Goal: Task Accomplishment & Management: Complete application form

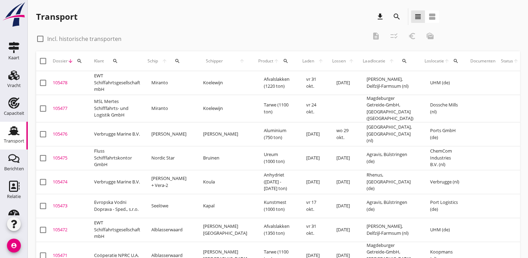
click at [87, 61] on div "Dossier arrow_downward search" at bounding box center [71, 61] width 36 height 17
click at [80, 61] on icon "search" at bounding box center [80, 61] width 6 height 6
click at [92, 80] on input "Zoeken op dossiernummer..." at bounding box center [112, 81] width 72 height 11
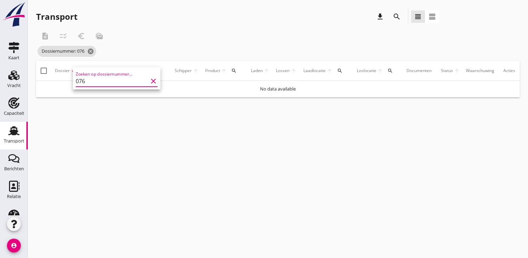
type input "07"
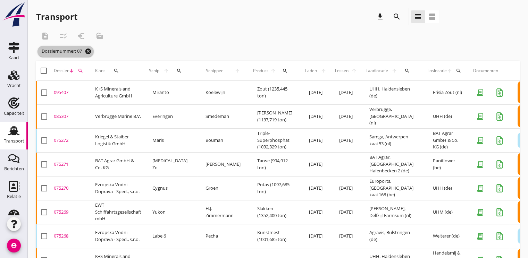
click at [88, 50] on icon "cancel" at bounding box center [88, 51] width 7 height 7
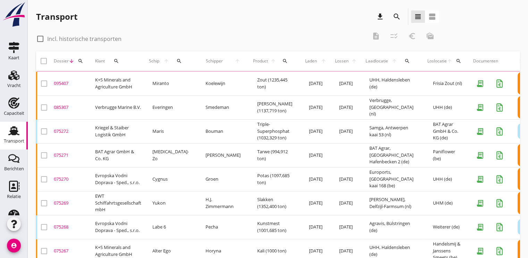
click at [80, 63] on icon "search" at bounding box center [81, 61] width 6 height 6
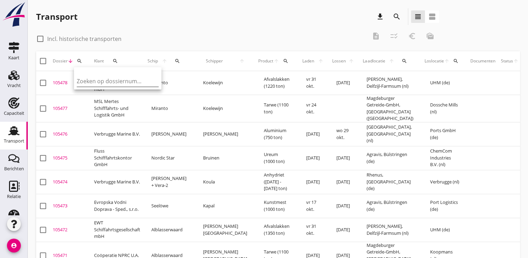
click at [84, 79] on input "Zoeken op dossiernummer..." at bounding box center [113, 81] width 72 height 11
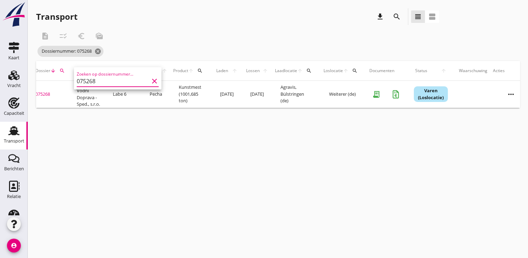
scroll to position [0, 22]
type input "075268"
click at [498, 92] on icon "more_horiz" at bounding box center [507, 94] width 19 height 19
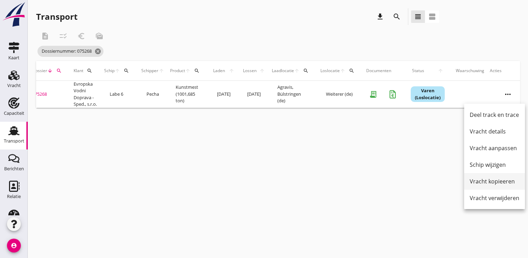
click at [481, 179] on div "Vracht kopieeren" at bounding box center [494, 181] width 50 height 8
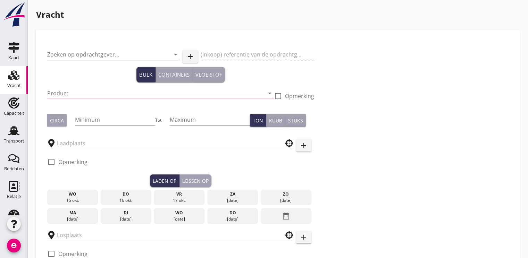
type input "Evropska Vodni Doprava - Sped., s.r.o."
type input "Kunstmest (7242)"
type input "1000"
type input "Agravis"
type input "Weiterer"
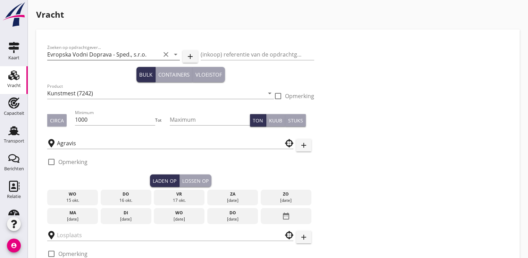
checkbox input "true"
type input "7.25"
radio input "false"
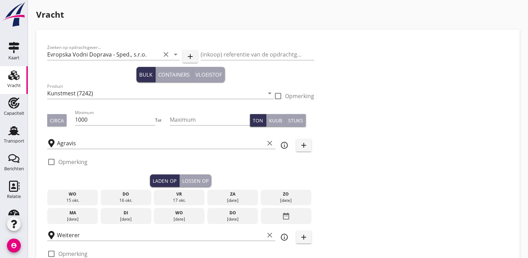
checkbox input "true"
type input "2"
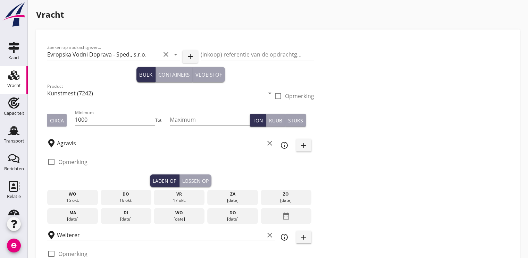
type input "7.25"
radio input "false"
checkbox input "true"
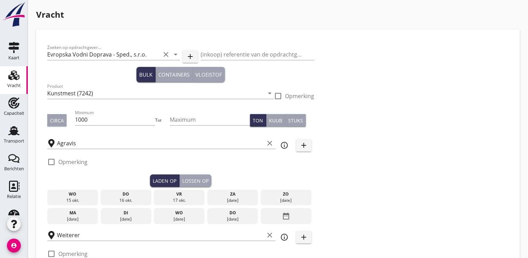
checkbox input "true"
type input "2"
drag, startPoint x: 171, startPoint y: 214, endPoint x: 175, endPoint y: 212, distance: 4.7
click at [171, 214] on div "wo" at bounding box center [178, 213] width 47 height 6
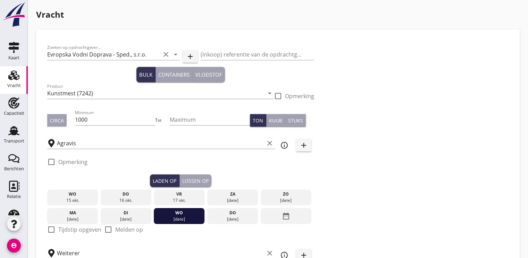
click at [55, 232] on div at bounding box center [51, 230] width 12 height 12
checkbox input "true"
click at [196, 178] on div "Lossen op" at bounding box center [195, 180] width 26 height 7
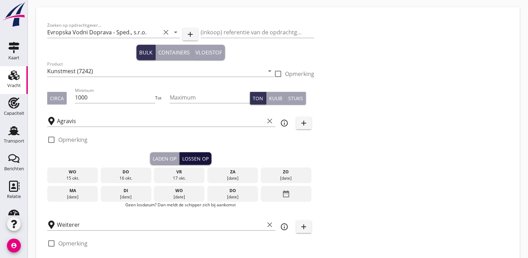
scroll to position [35, 0]
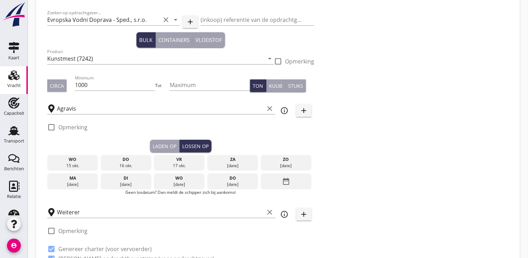
click at [288, 181] on icon "date_range" at bounding box center [286, 181] width 8 height 12
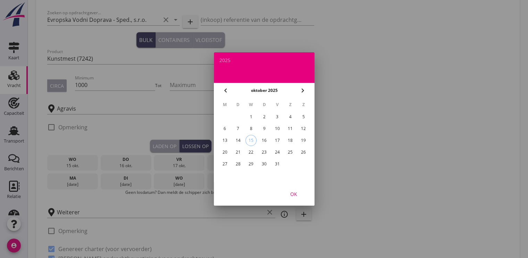
click at [226, 162] on div "27" at bounding box center [224, 163] width 11 height 11
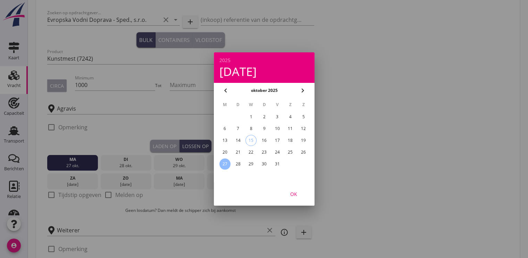
click at [295, 193] on div "OK" at bounding box center [293, 193] width 19 height 7
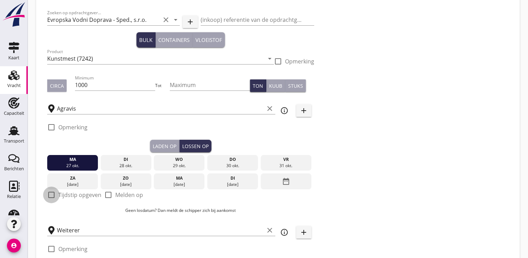
click at [52, 192] on div at bounding box center [51, 195] width 12 height 12
checkbox input "true"
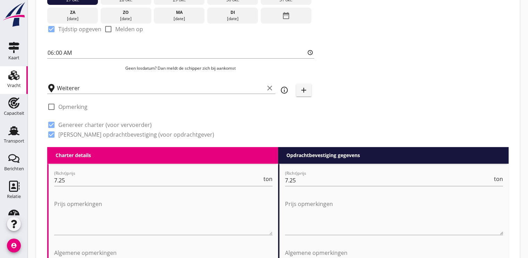
scroll to position [243, 0]
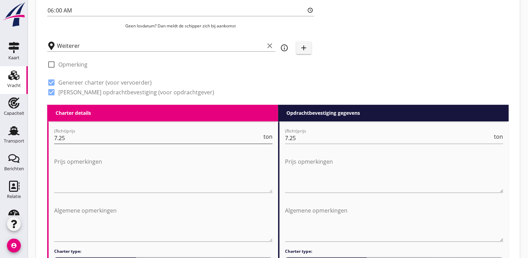
click at [75, 141] on input "7.25" at bounding box center [158, 137] width 208 height 11
type input "7.50"
click at [302, 138] on input "7.25" at bounding box center [389, 137] width 208 height 11
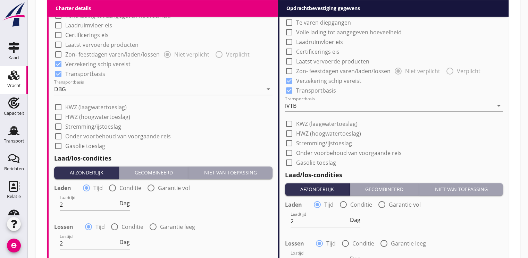
scroll to position [520, 0]
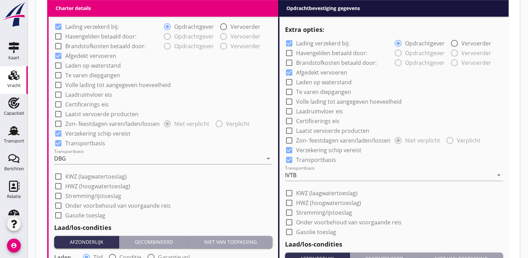
type input "7.80"
click at [289, 232] on div at bounding box center [289, 232] width 12 height 12
checkbox input "true"
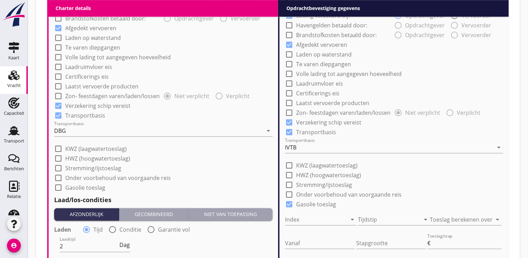
scroll to position [590, 0]
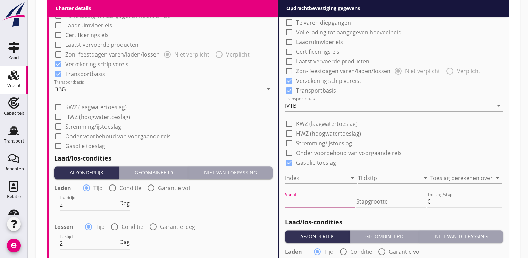
click at [319, 203] on input "Vanaf" at bounding box center [320, 201] width 70 height 11
type input "90.00"
click at [370, 203] on input "Stapgrootte" at bounding box center [391, 201] width 70 height 11
type input "0.5"
click at [449, 199] on input "Toeslag/stap" at bounding box center [466, 201] width 70 height 11
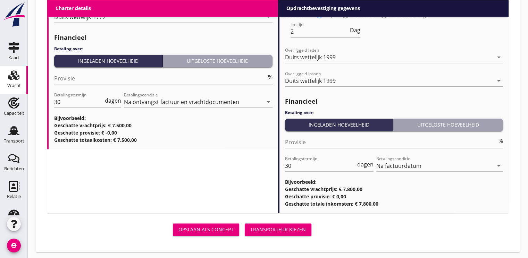
scroll to position [867, 0]
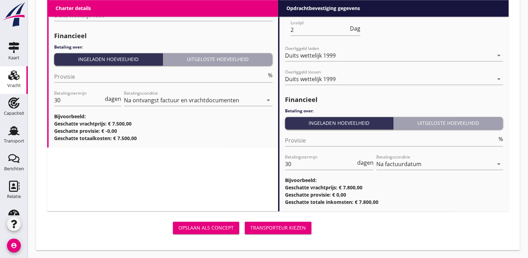
type input "0.5"
click at [297, 226] on div "Transporteur kiezen" at bounding box center [277, 227] width 55 height 7
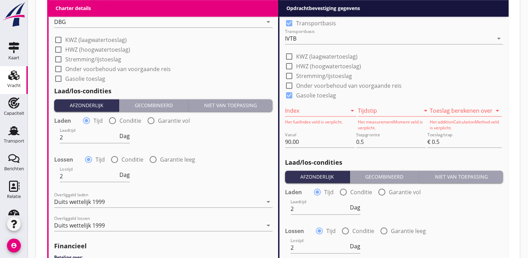
scroll to position [590, 0]
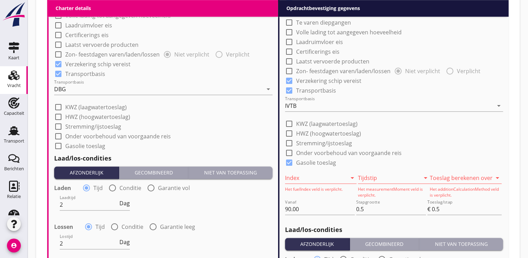
click at [350, 177] on icon "arrow_drop_down" at bounding box center [352, 178] width 8 height 8
click at [319, 203] on div "KBN" at bounding box center [320, 199] width 61 height 17
click at [419, 179] on div at bounding box center [415, 178] width 8 height 8
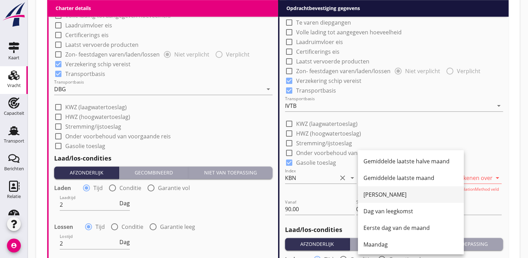
click at [391, 194] on div "Dag van beladen" at bounding box center [410, 194] width 95 height 8
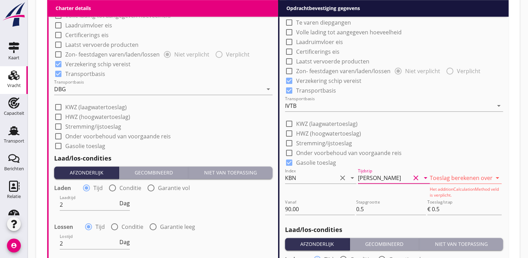
click at [466, 177] on div at bounding box center [455, 177] width 52 height 11
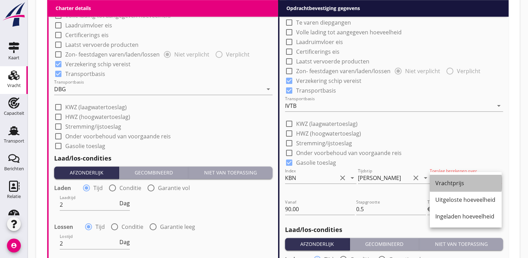
click at [456, 183] on div "Vrachtprijs" at bounding box center [465, 183] width 61 height 8
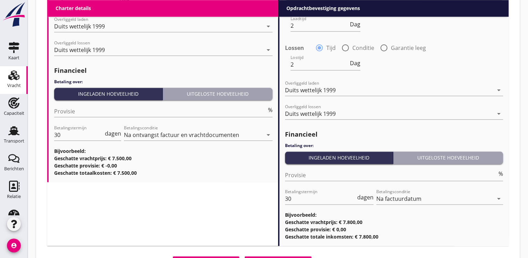
scroll to position [867, 0]
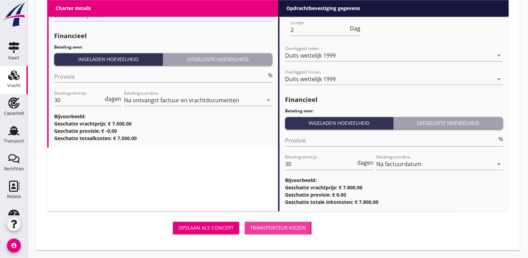
click at [277, 227] on div "Transporteur kiezen" at bounding box center [277, 227] width 55 height 7
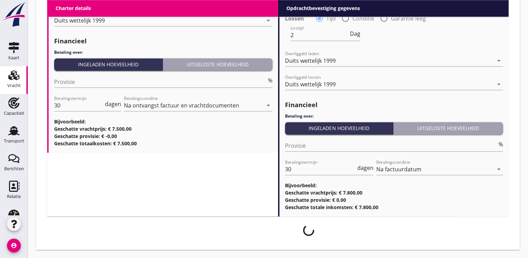
scroll to position [862, 0]
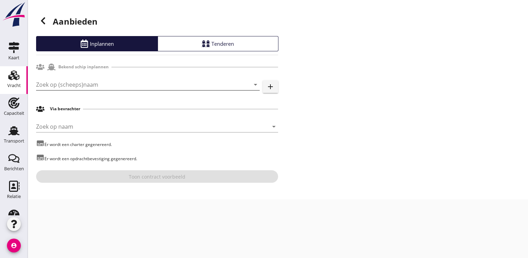
click at [88, 87] on input "Zoek op (scheeps)naam" at bounding box center [138, 84] width 204 height 11
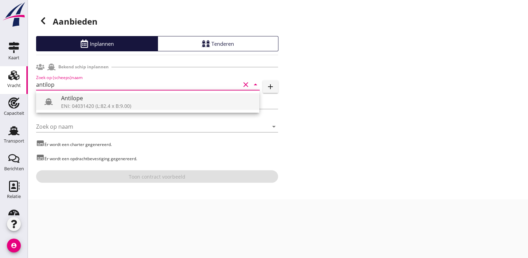
click at [94, 102] on div "ENI: 04031420 (L:82.4 x B:9.00)" at bounding box center [157, 105] width 192 height 7
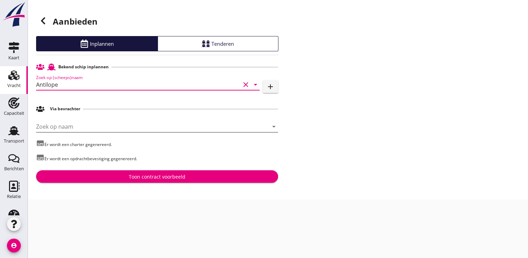
type input "Antilope"
click at [71, 128] on input "Zoek op naam" at bounding box center [147, 126] width 222 height 11
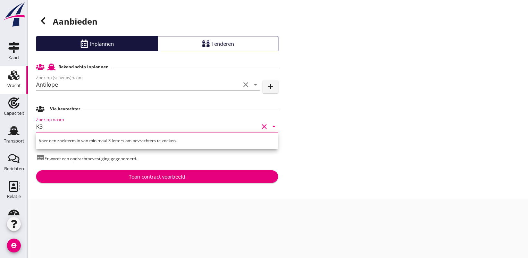
click at [56, 125] on input "K3" at bounding box center [147, 126] width 222 height 11
type input "K"
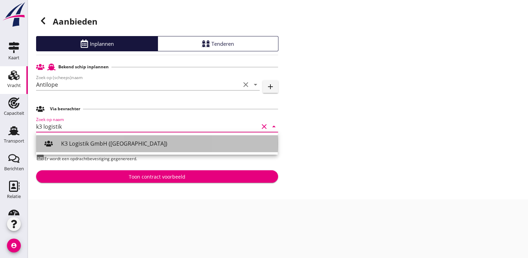
click at [91, 140] on div "K3 Logistik GmbH (Duisburg)" at bounding box center [166, 143] width 211 height 8
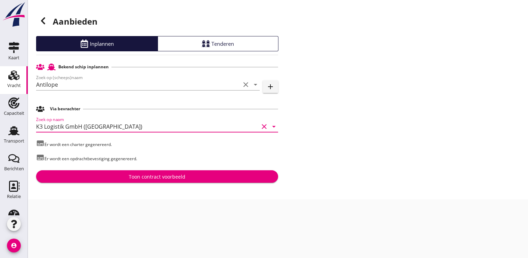
type input "K3 Logistik GmbH (Duisburg)"
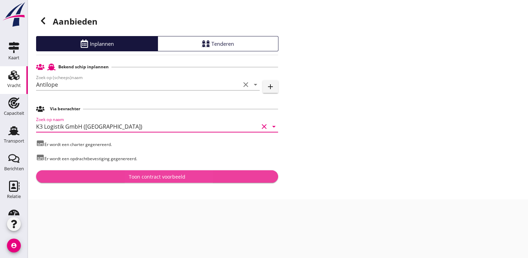
click at [154, 178] on div "Toon contract voorbeeld" at bounding box center [157, 176] width 57 height 7
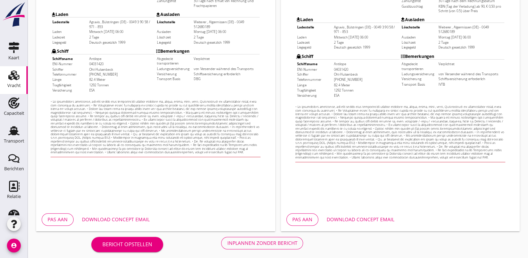
scroll to position [204, 0]
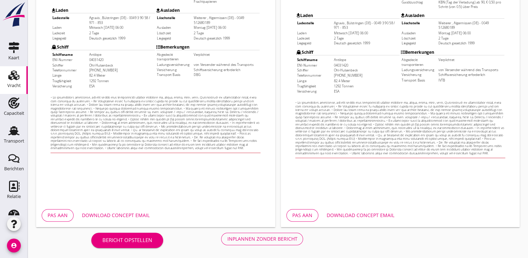
click at [123, 218] on div "Download concept email" at bounding box center [116, 215] width 68 height 7
click at [280, 231] on div "Bericht opstellen Inplannen zonder bericht" at bounding box center [197, 238] width 322 height 23
click at [275, 240] on div "Inplannen zonder bericht" at bounding box center [262, 238] width 70 height 7
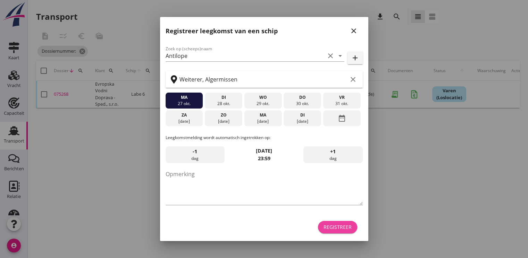
click at [334, 225] on div "Registreer" at bounding box center [337, 226] width 28 height 7
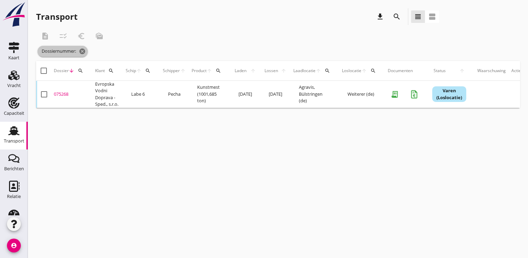
click at [87, 49] on span "Dossiernummer: cancel" at bounding box center [62, 51] width 50 height 11
click at [85, 50] on icon "cancel" at bounding box center [82, 51] width 7 height 7
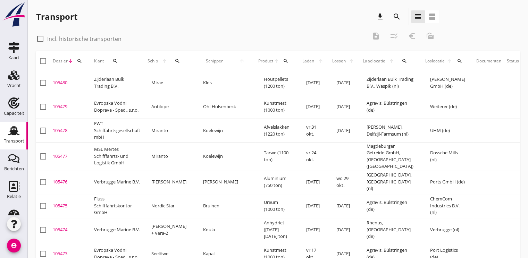
click at [78, 61] on icon "search" at bounding box center [80, 61] width 6 height 6
click at [93, 86] on input "Zoeken op dossiernummer..." at bounding box center [112, 81] width 72 height 11
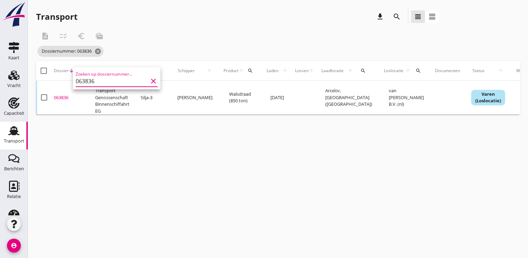
scroll to position [0, 25]
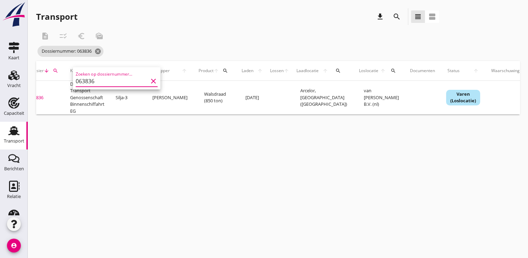
type input "063836"
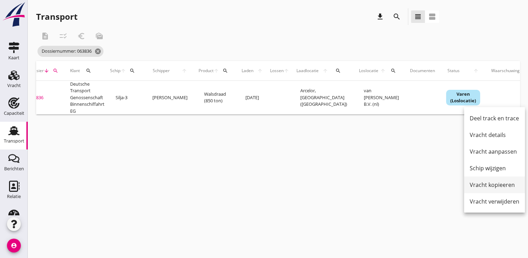
click at [483, 185] on div "Vracht kopieeren" at bounding box center [494, 185] width 50 height 8
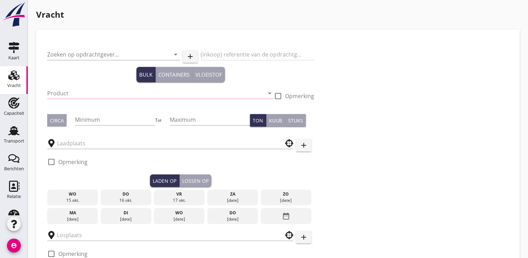
type input "Deutsche Transport Genossenschaft Binnenschiffahrt EG"
type input "Walsdraad (5350)"
type input "800"
type input "850"
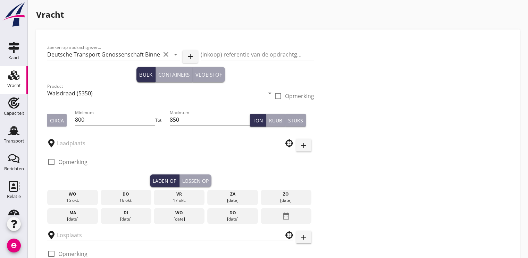
type input "Arcelor"
type input "van [PERSON_NAME] B.V."
checkbox input "true"
type input "17"
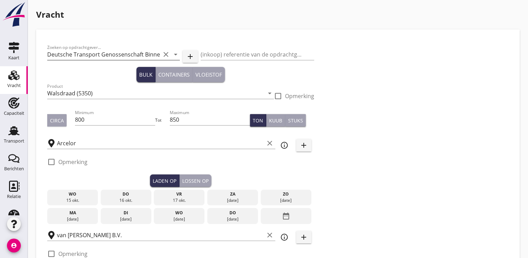
radio input "false"
checkbox input "true"
type input "2"
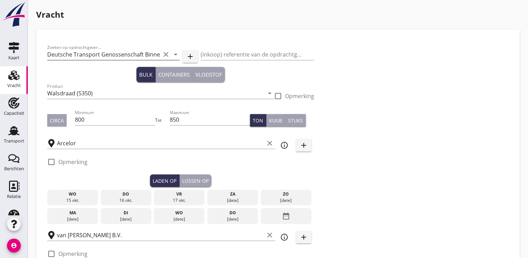
type input "2"
type input "5"
type input "17.25"
radio input "false"
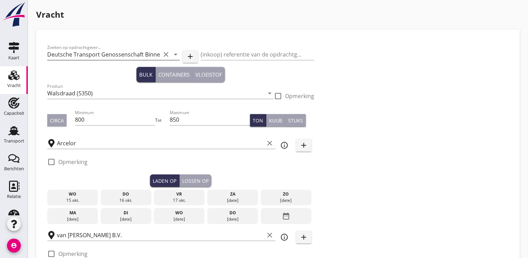
checkbox input "true"
type input "2"
click at [172, 218] on div "[DATE]" at bounding box center [178, 219] width 47 height 6
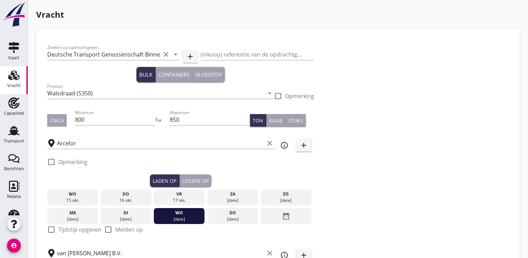
click at [53, 229] on div at bounding box center [51, 230] width 12 height 12
checkbox input "true"
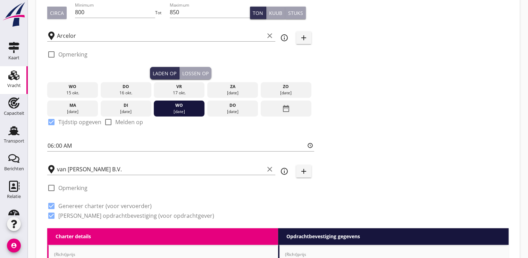
scroll to position [139, 0]
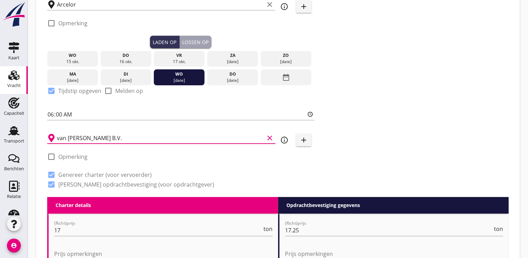
click at [140, 138] on input "van [PERSON_NAME] B.V." at bounding box center [160, 137] width 207 height 11
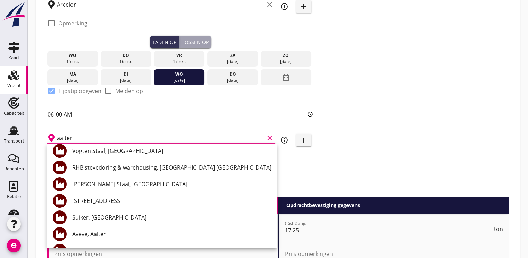
scroll to position [69, 0]
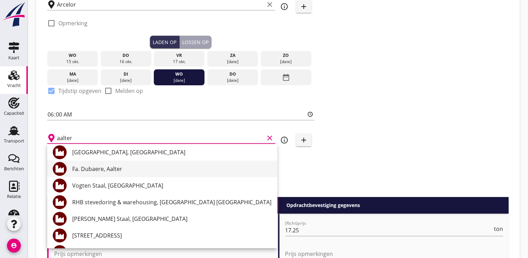
click at [100, 171] on div "Fa. Dubaere, Aalter" at bounding box center [171, 169] width 199 height 8
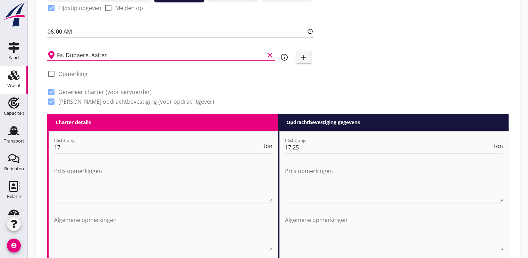
scroll to position [243, 0]
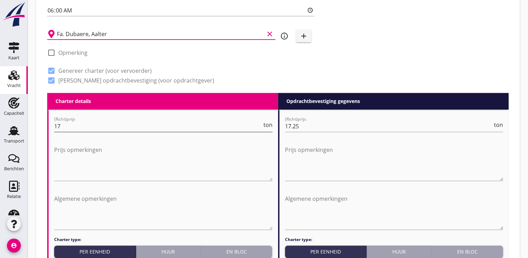
type input "Fa. Dubaere, Aalter"
click at [72, 128] on input "17" at bounding box center [158, 126] width 208 height 11
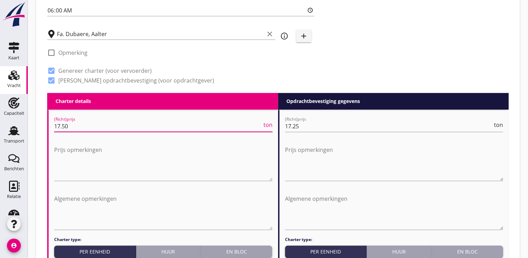
type input "17.50"
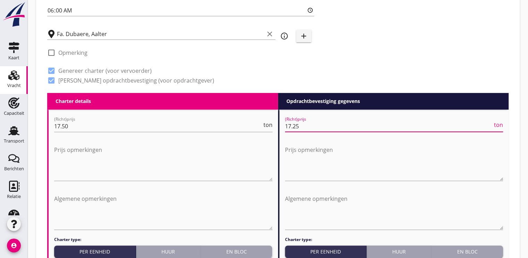
click at [301, 127] on input "17.25" at bounding box center [389, 126] width 208 height 11
type input "1"
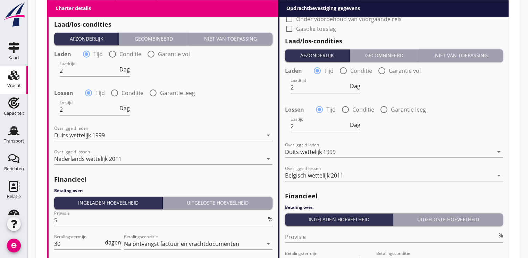
scroll to position [728, 0]
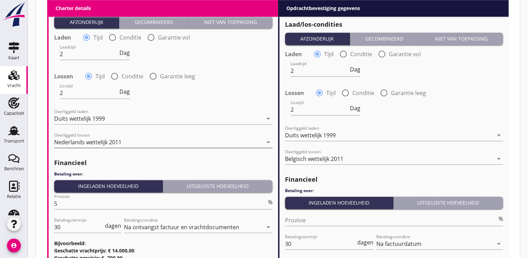
type input "18.00"
click at [83, 142] on div "Nederlands wettelijk 2011" at bounding box center [87, 142] width 67 height 6
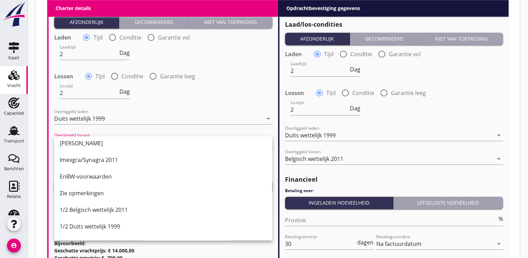
scroll to position [139, 0]
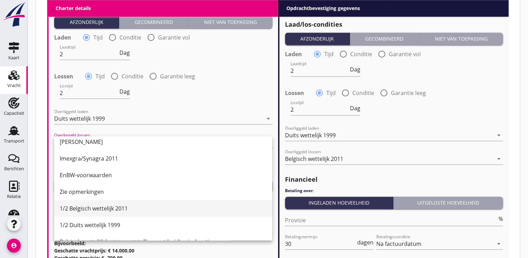
click at [103, 209] on div "1/2 Belgisch wettelijk 2011" at bounding box center [163, 208] width 207 height 8
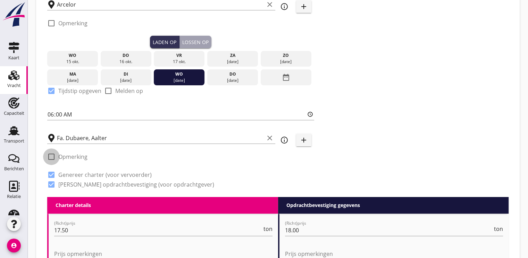
click at [50, 155] on div at bounding box center [51, 157] width 12 height 12
checkbox input "true"
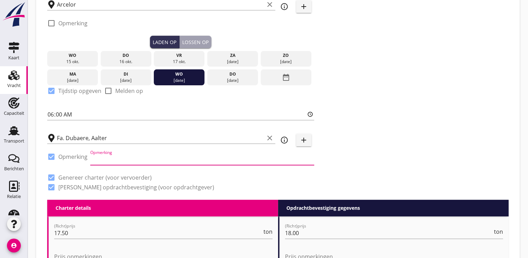
click at [99, 163] on input "Opmerking" at bounding box center [202, 159] width 224 height 11
type input "Melden bij aankomst"
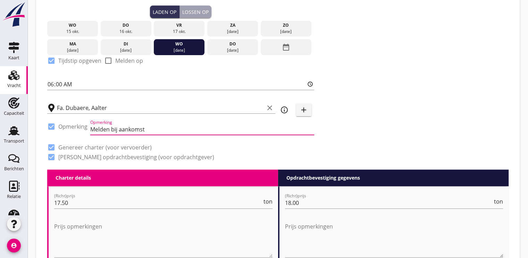
click at [174, 128] on input "Melden bij aankomst" at bounding box center [202, 129] width 224 height 11
click at [194, 14] on div "Lossen op" at bounding box center [195, 11] width 26 height 7
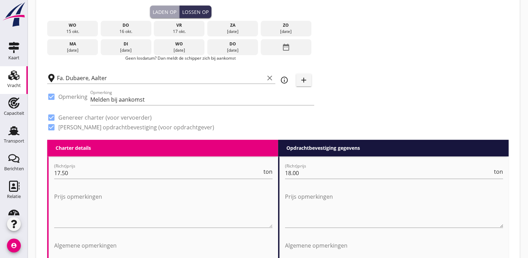
click at [165, 11] on div "Laden op" at bounding box center [165, 11] width 24 height 7
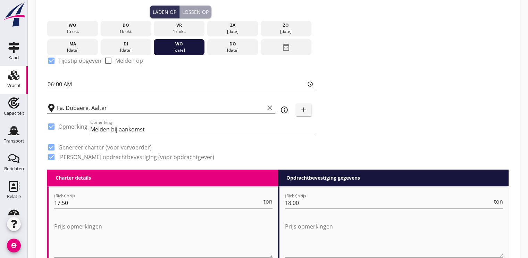
click at [307, 113] on icon "add" at bounding box center [303, 110] width 8 height 8
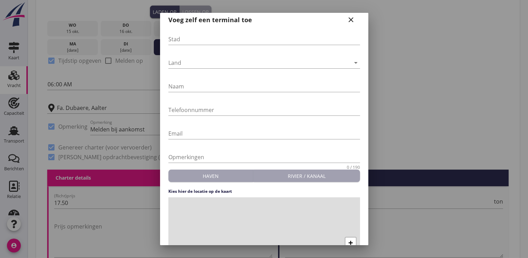
scroll to position [0, 0]
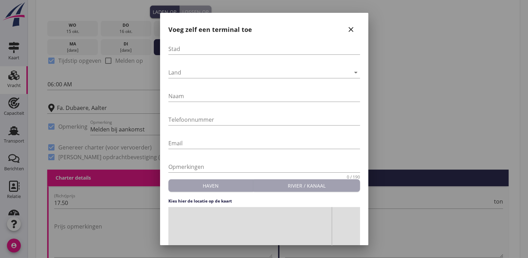
click at [349, 32] on icon "close" at bounding box center [350, 29] width 8 height 8
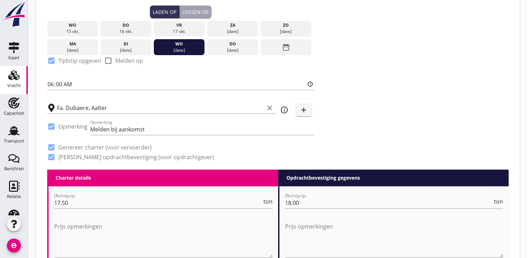
click at [282, 110] on icon "info_outline" at bounding box center [284, 110] width 8 height 8
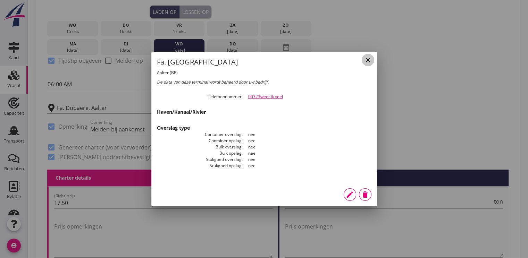
click at [365, 62] on icon "close" at bounding box center [367, 60] width 8 height 8
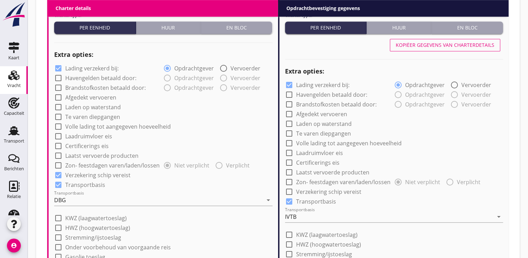
scroll to position [516, 0]
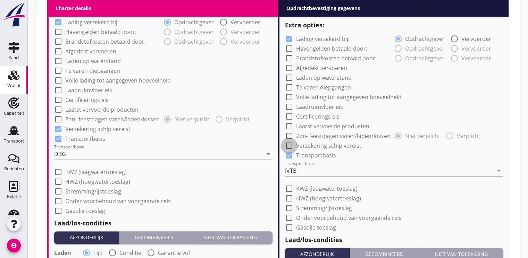
click at [287, 148] on div at bounding box center [289, 146] width 12 height 12
checkbox input "true"
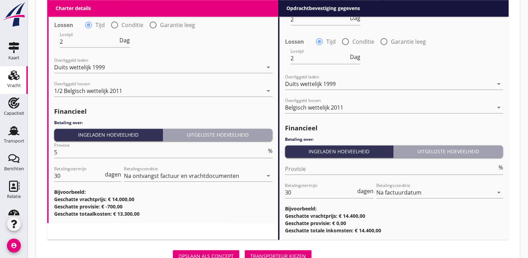
scroll to position [811, 0]
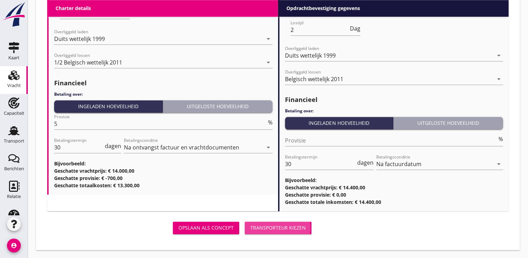
click at [269, 229] on div "Transporteur kiezen" at bounding box center [277, 227] width 55 height 7
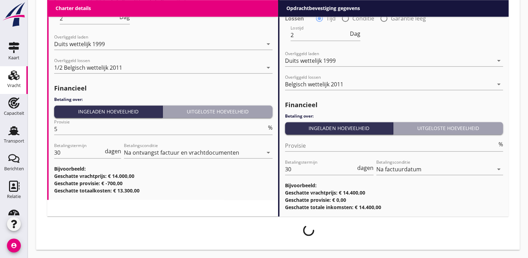
scroll to position [805, 0]
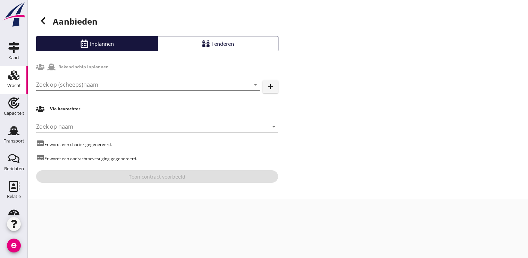
click at [82, 84] on input "Zoek op (scheeps)naam" at bounding box center [138, 84] width 204 height 11
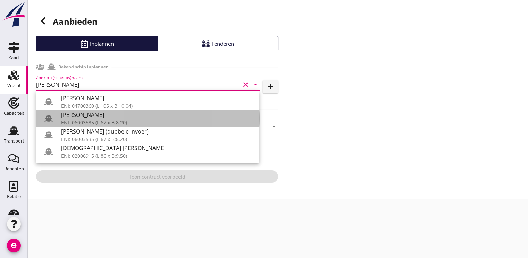
click at [86, 119] on div "ENI: 06003535 (L:67 x B:8.20)" at bounding box center [157, 122] width 192 height 7
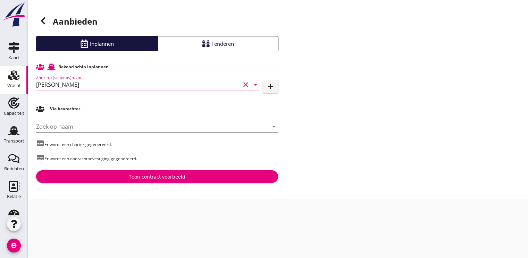
type input "[PERSON_NAME]"
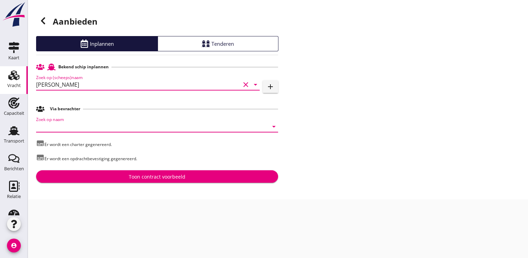
click at [59, 127] on input "Zoek op naam" at bounding box center [147, 126] width 222 height 11
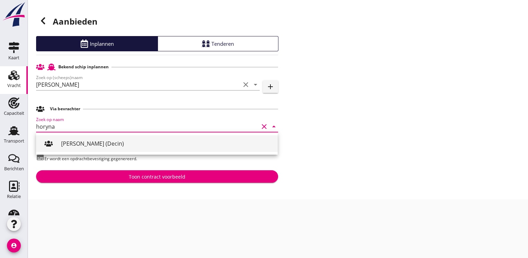
click at [78, 144] on div "[PERSON_NAME] (Decin)" at bounding box center [166, 143] width 211 height 8
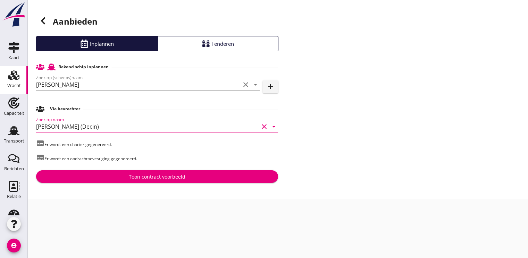
type input "[PERSON_NAME] (Decin)"
click at [117, 175] on div "Toon contract voorbeeld" at bounding box center [157, 176] width 231 height 7
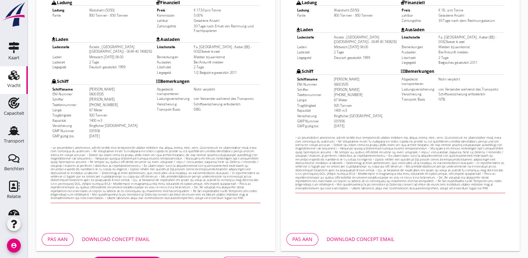
scroll to position [204, 0]
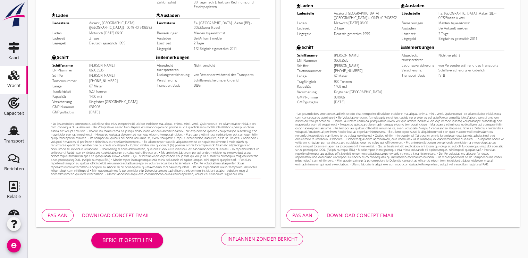
click at [127, 216] on div "Download concept email" at bounding box center [116, 215] width 68 height 7
click at [275, 238] on div "Inplannen zonder bericht" at bounding box center [262, 238] width 70 height 7
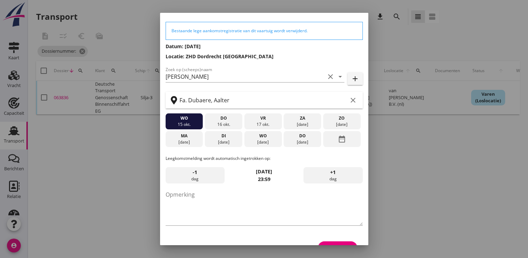
scroll to position [36, 0]
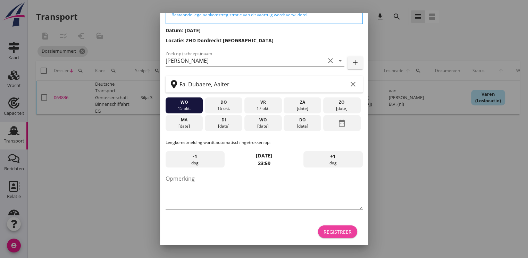
click at [331, 234] on div "Registreer" at bounding box center [337, 231] width 28 height 7
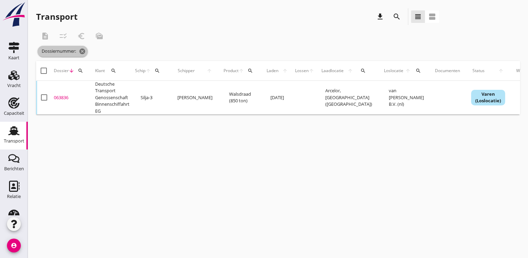
click at [84, 51] on icon "cancel" at bounding box center [82, 51] width 7 height 7
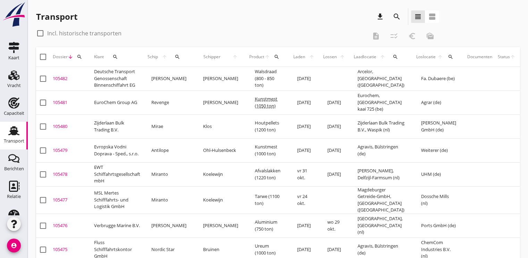
click at [63, 79] on div "105482" at bounding box center [71, 78] width 36 height 7
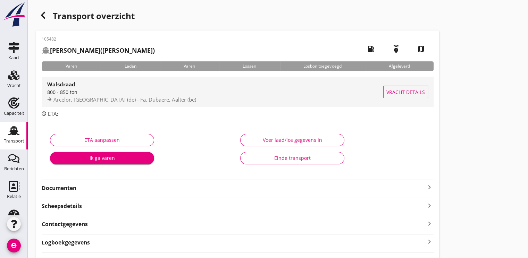
click at [101, 93] on div "800 - 850 ton" at bounding box center [215, 91] width 336 height 7
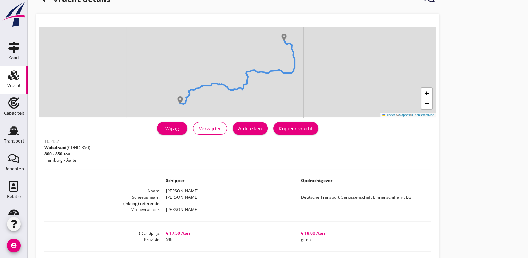
scroll to position [35, 0]
